Goal: Use online tool/utility

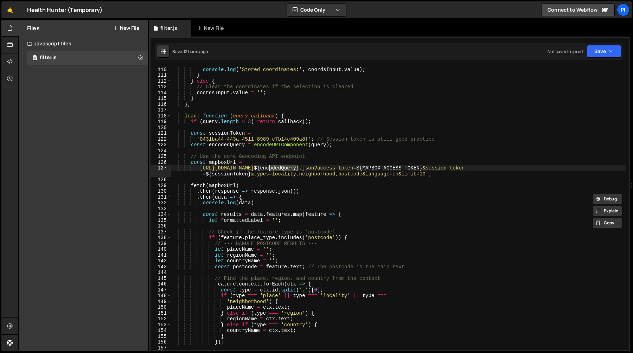
scroll to position [633, 0]
click at [316, 139] on div "console . log ( 'Stored coordinates:' , coordsInput . value ) ; } } else { // C…" at bounding box center [398, 214] width 455 height 296
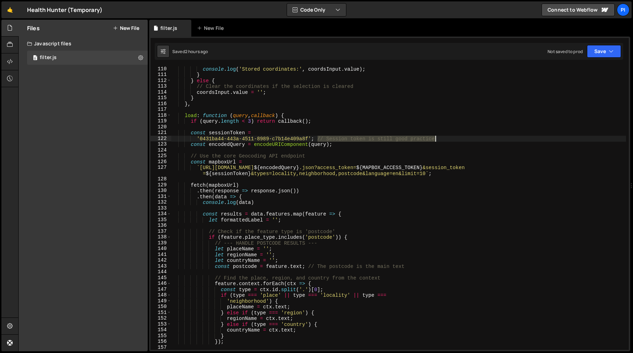
drag, startPoint x: 316, startPoint y: 140, endPoint x: 446, endPoint y: 141, distance: 130.2
click at [446, 141] on div "console . log ( 'Stored coordinates:' , coordsInput . value ) ; } } else { // C…" at bounding box center [398, 214] width 455 height 296
click at [222, 133] on div "console . log ( 'Stored coordinates:' , coordsInput . value ) ; } } else { // C…" at bounding box center [398, 214] width 455 height 296
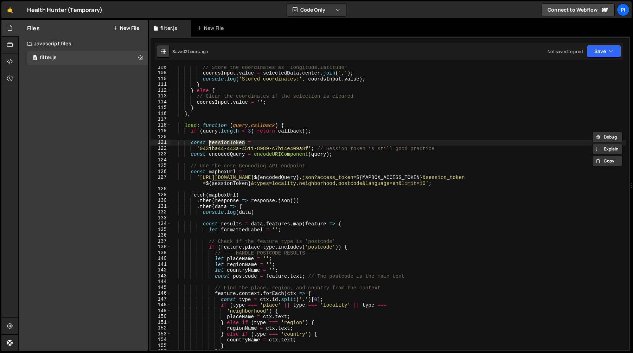
scroll to position [623, 0]
click at [233, 183] on div "// Store the coordinates as "longitude,latitude" coordsInput . value = selected…" at bounding box center [398, 212] width 455 height 296
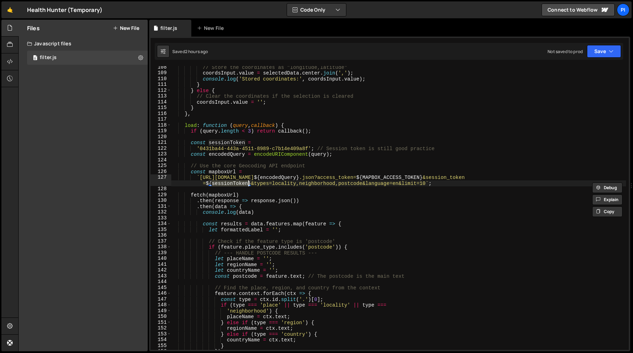
click at [318, 149] on div "// Store the coordinates as "longitude,latitude" coordsInput . value = selected…" at bounding box center [398, 212] width 455 height 296
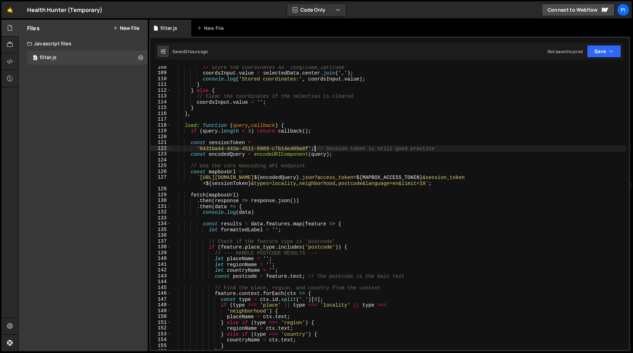
click at [315, 150] on div "// Store the coordinates as "longitude,latitude" coordsInput . value = selected…" at bounding box center [398, 212] width 455 height 296
click at [316, 150] on div "// Store the coordinates as "longitude,latitude" coordsInput . value = selected…" at bounding box center [398, 212] width 455 height 296
click at [317, 150] on div "// Store the coordinates as "longitude,latitude" coordsInput . value = selected…" at bounding box center [398, 212] width 455 height 296
click at [231, 141] on div "// Store the coordinates as "longitude,latitude" coordsInput . value = selected…" at bounding box center [398, 212] width 455 height 296
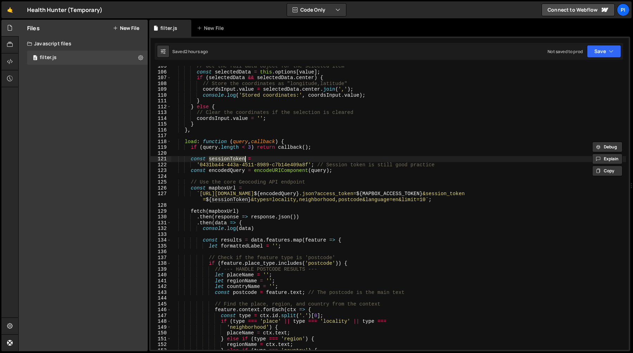
scroll to position [606, 0]
click at [307, 165] on div "// Get the full data object for the selected item const selectedData = this . o…" at bounding box center [398, 212] width 455 height 296
type textarea "'0431ba44-443a-4511-8989-c7b14e409a8f'; // Session token is still good practice"
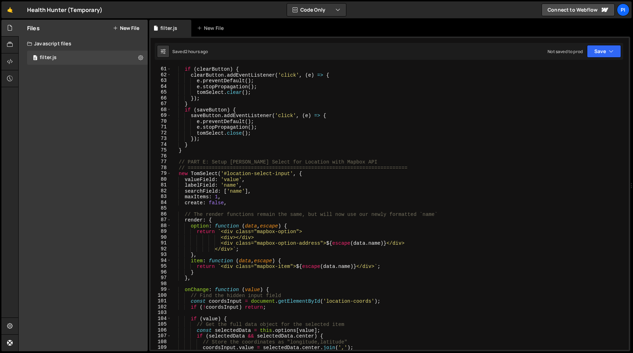
scroll to position [338, 0]
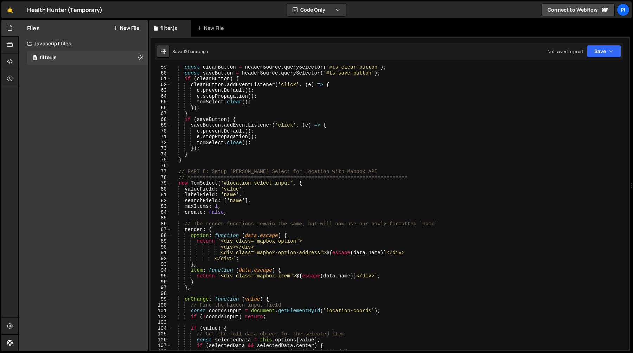
click at [218, 167] on div "const clearButton = headerSource . querySelector ( '#ts-clear-button' ) ; const…" at bounding box center [398, 212] width 455 height 296
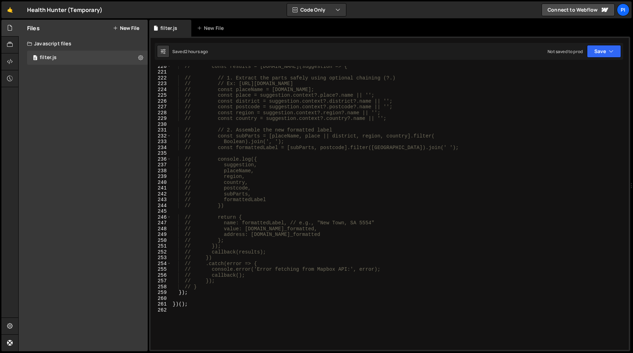
click at [202, 292] on div "// const results = [DOMAIN_NAME](suggestion => { // // 1. Extract the parts saf…" at bounding box center [398, 211] width 455 height 296
type textarea "});"
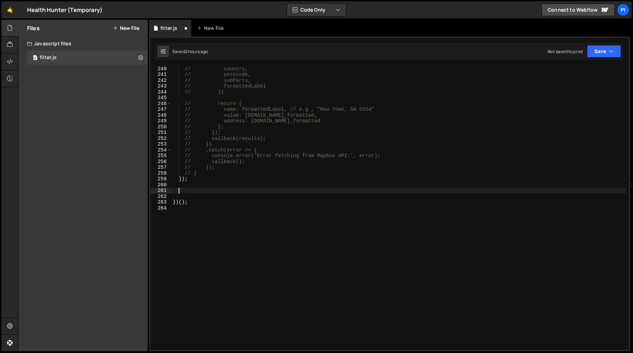
paste textarea "});"
type textarea "});"
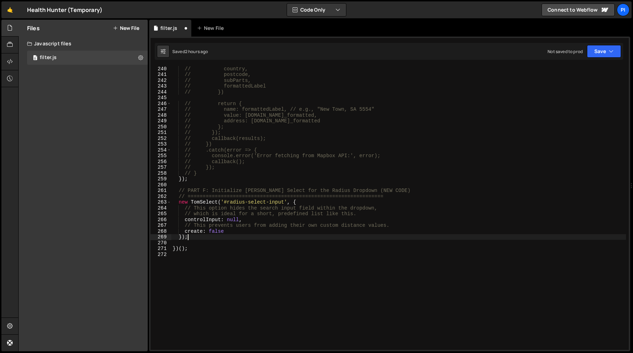
scroll to position [1395, 0]
